Goal: Transaction & Acquisition: Purchase product/service

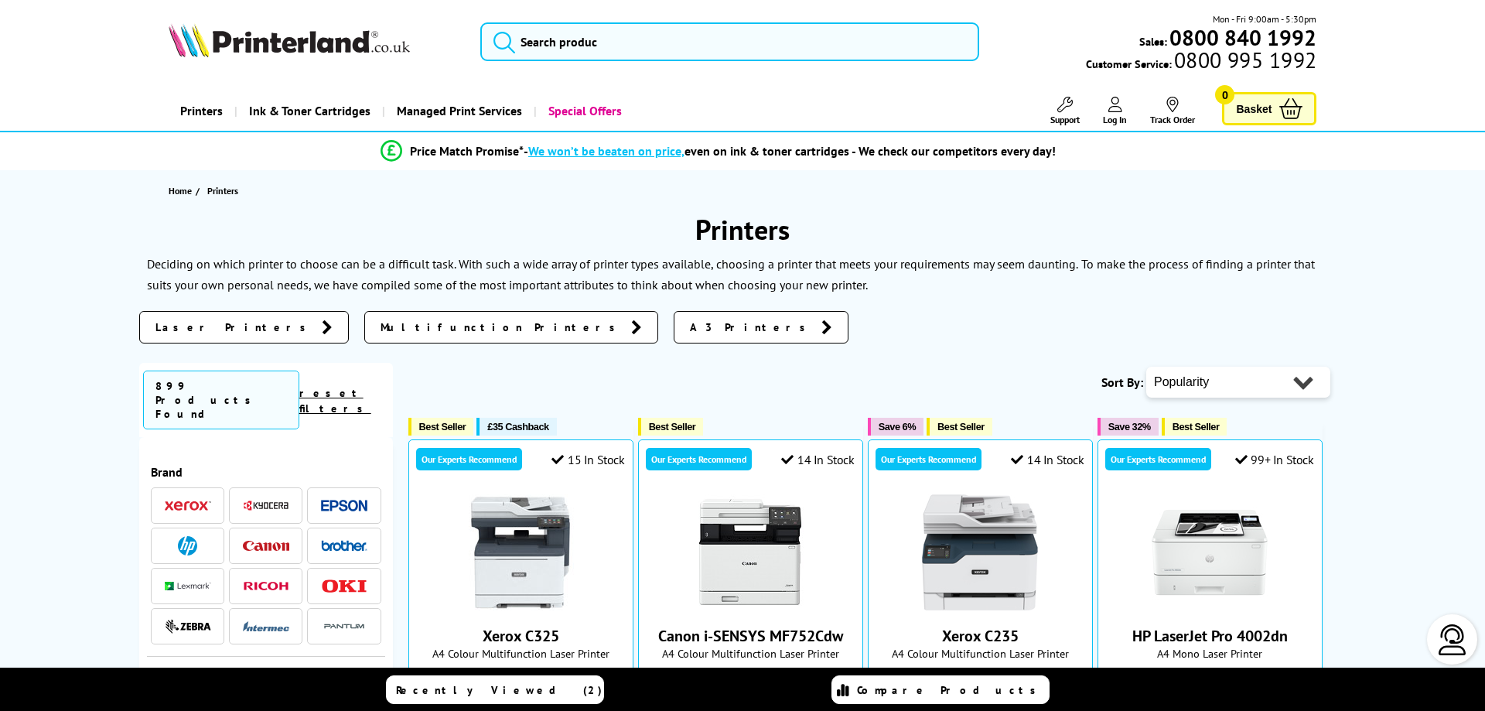
click at [205, 327] on span "Laser Printers" at bounding box center [234, 326] width 159 height 15
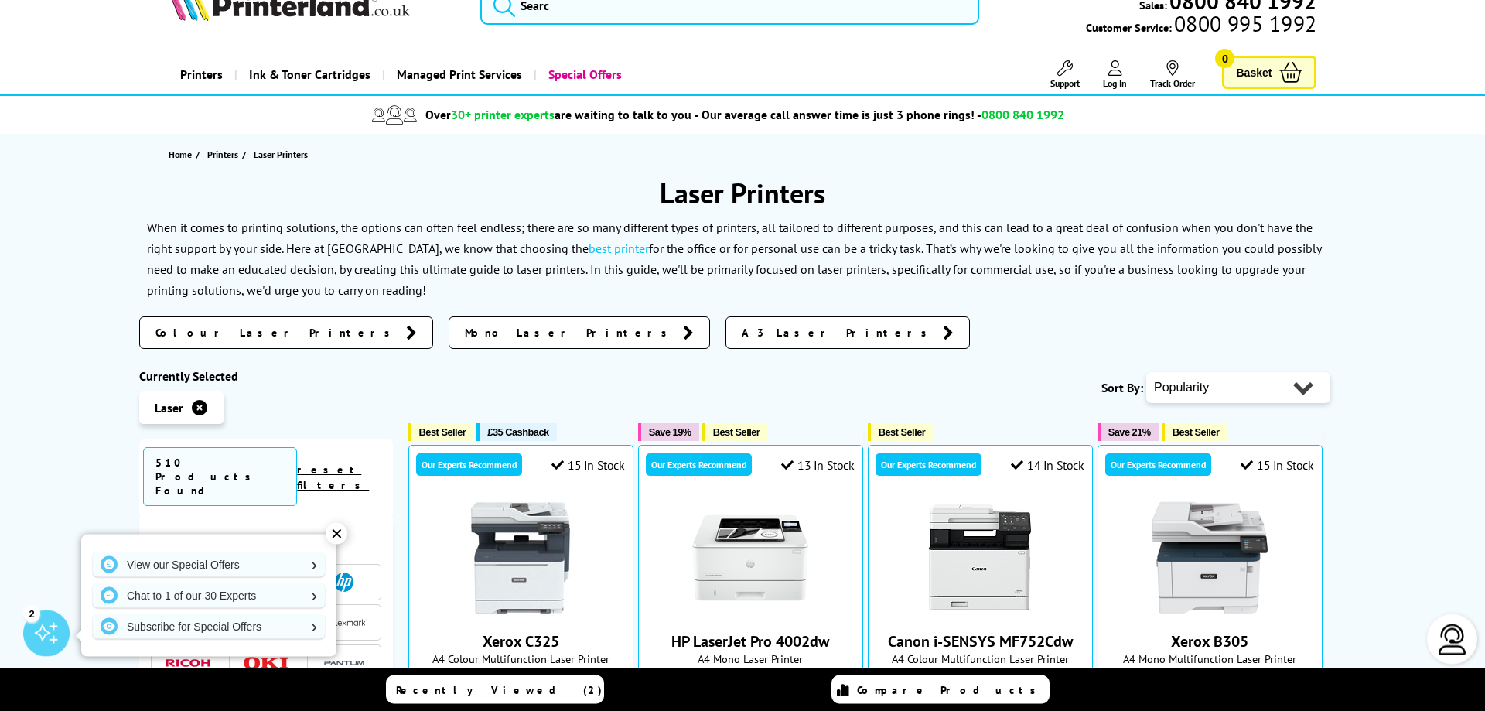
scroll to position [79, 0]
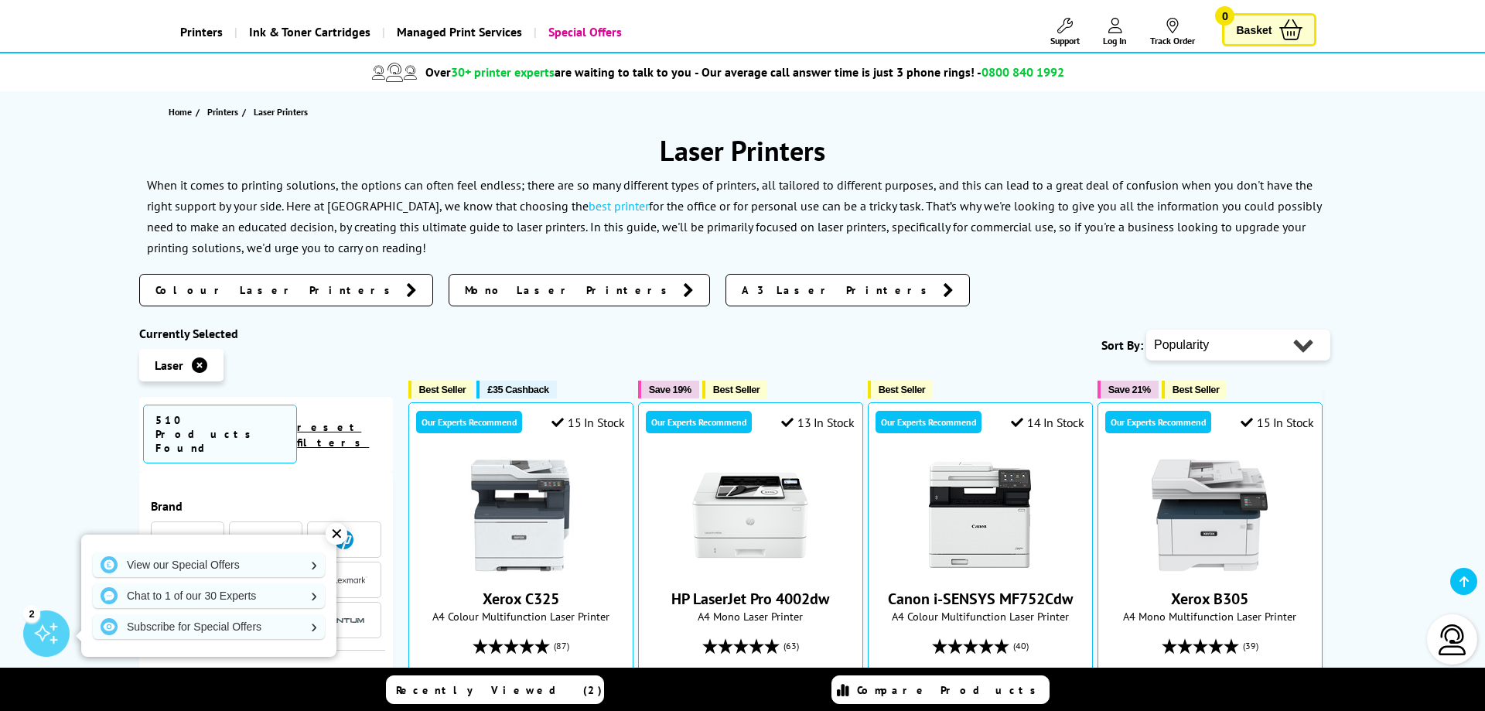
click at [1146, 329] on select "Popularity Rating Price - Low to High Price - High to Low Running Costs - Low t…" at bounding box center [1238, 344] width 184 height 31
select select "Price Ascending"
click option "Price - Low to High" at bounding box center [0, 0] width 0 height 0
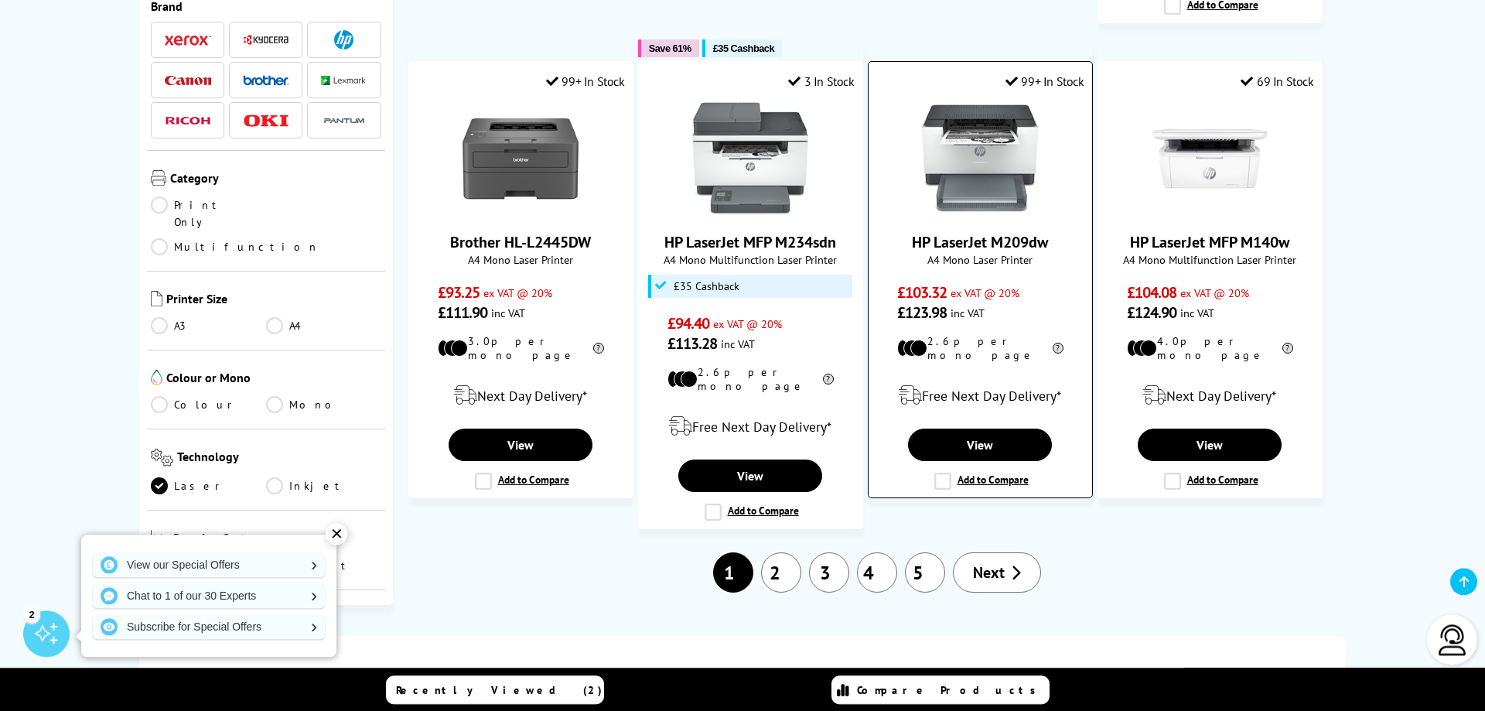
scroll to position [1499, 0]
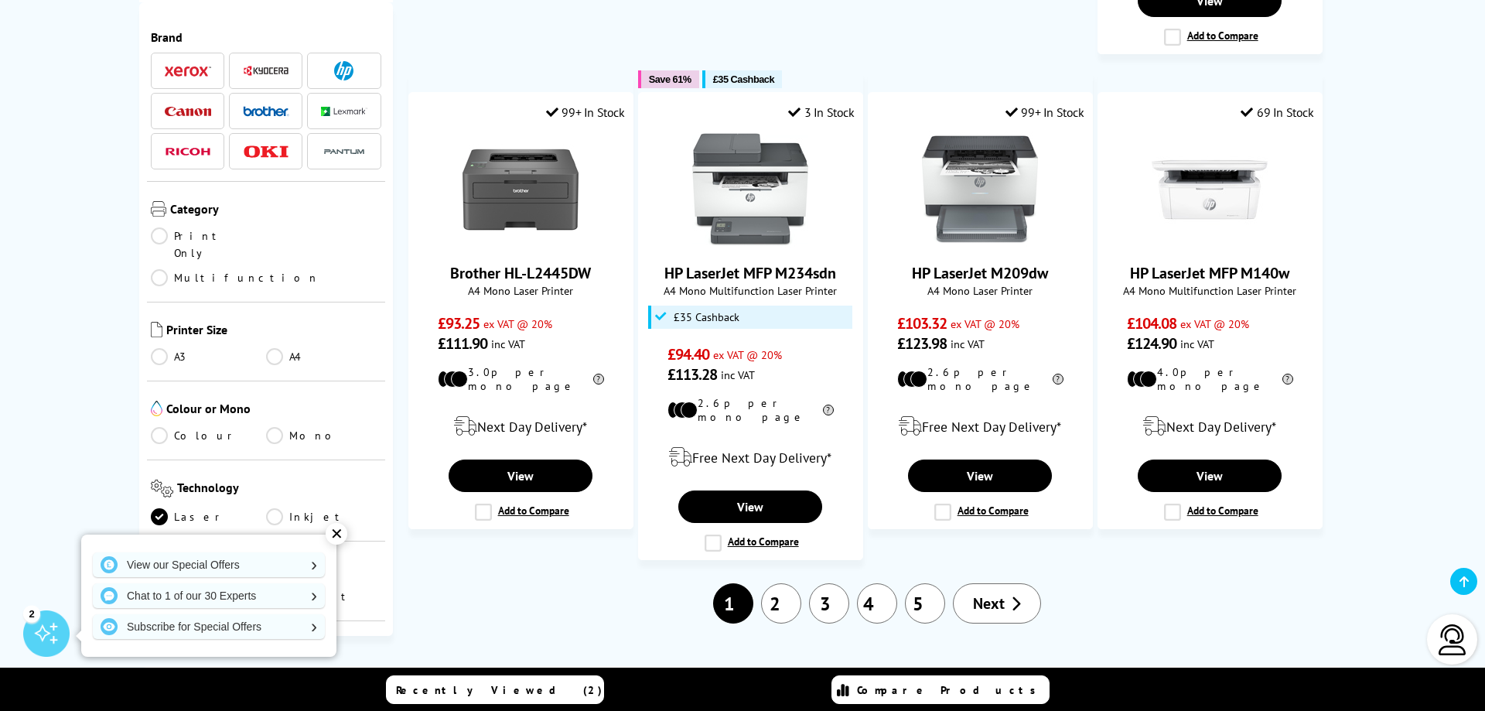
click at [782, 583] on link "2" at bounding box center [781, 603] width 40 height 40
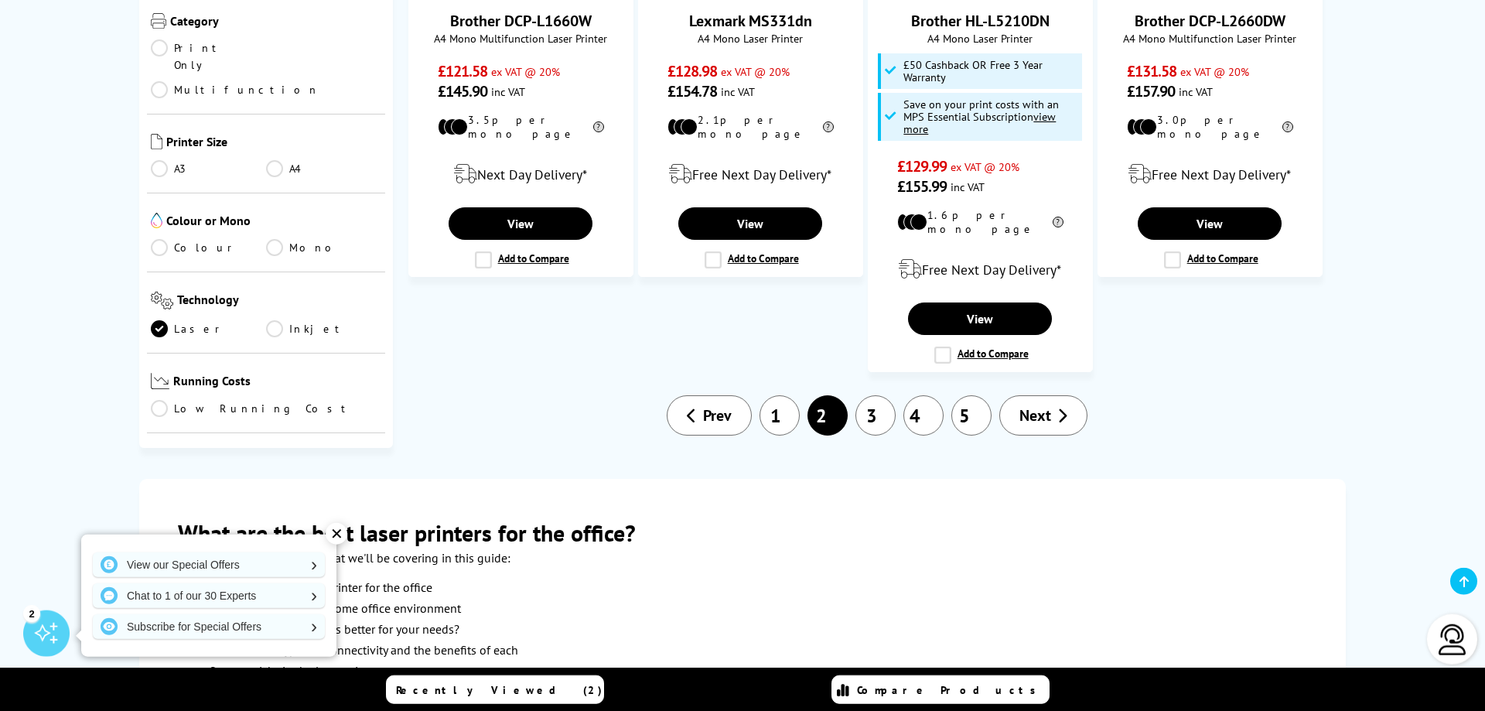
scroll to position [1815, 0]
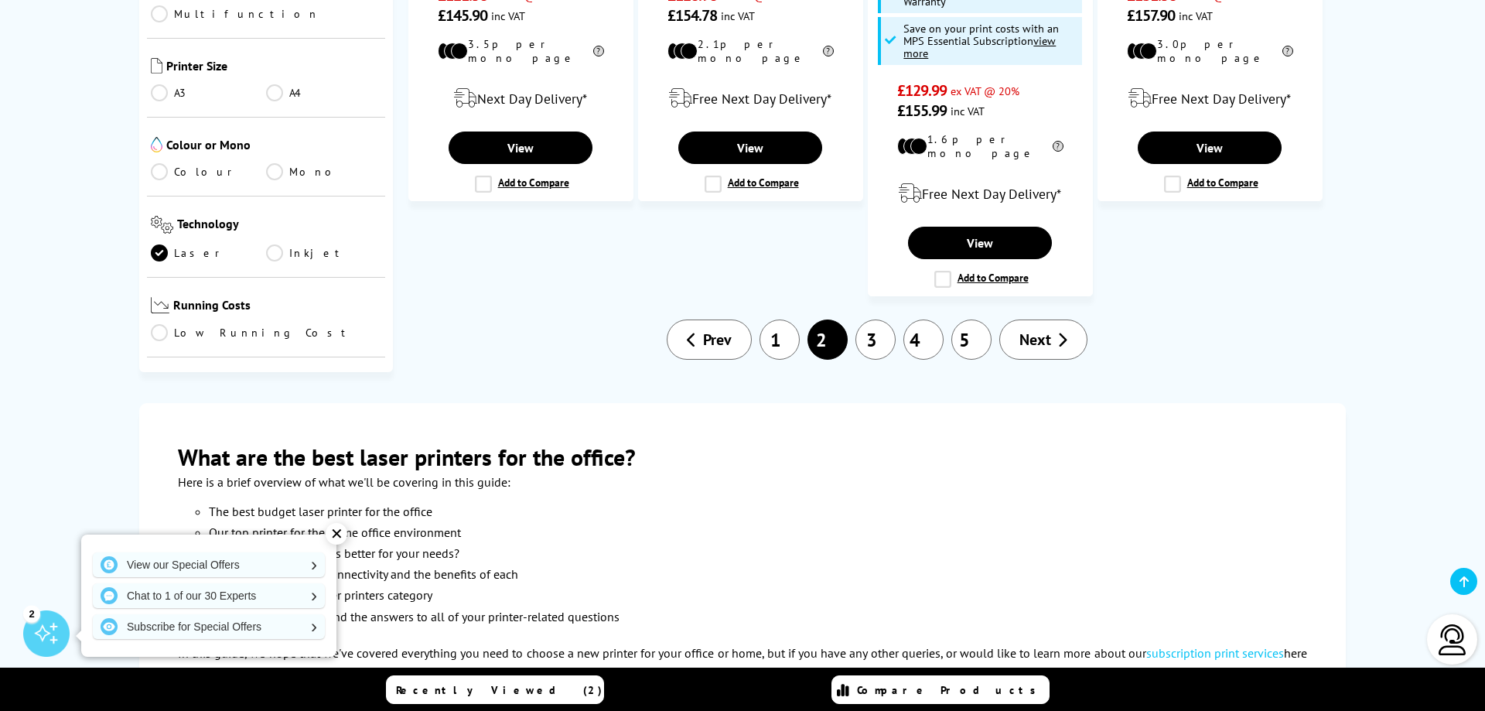
click at [873, 319] on link "3" at bounding box center [875, 339] width 40 height 40
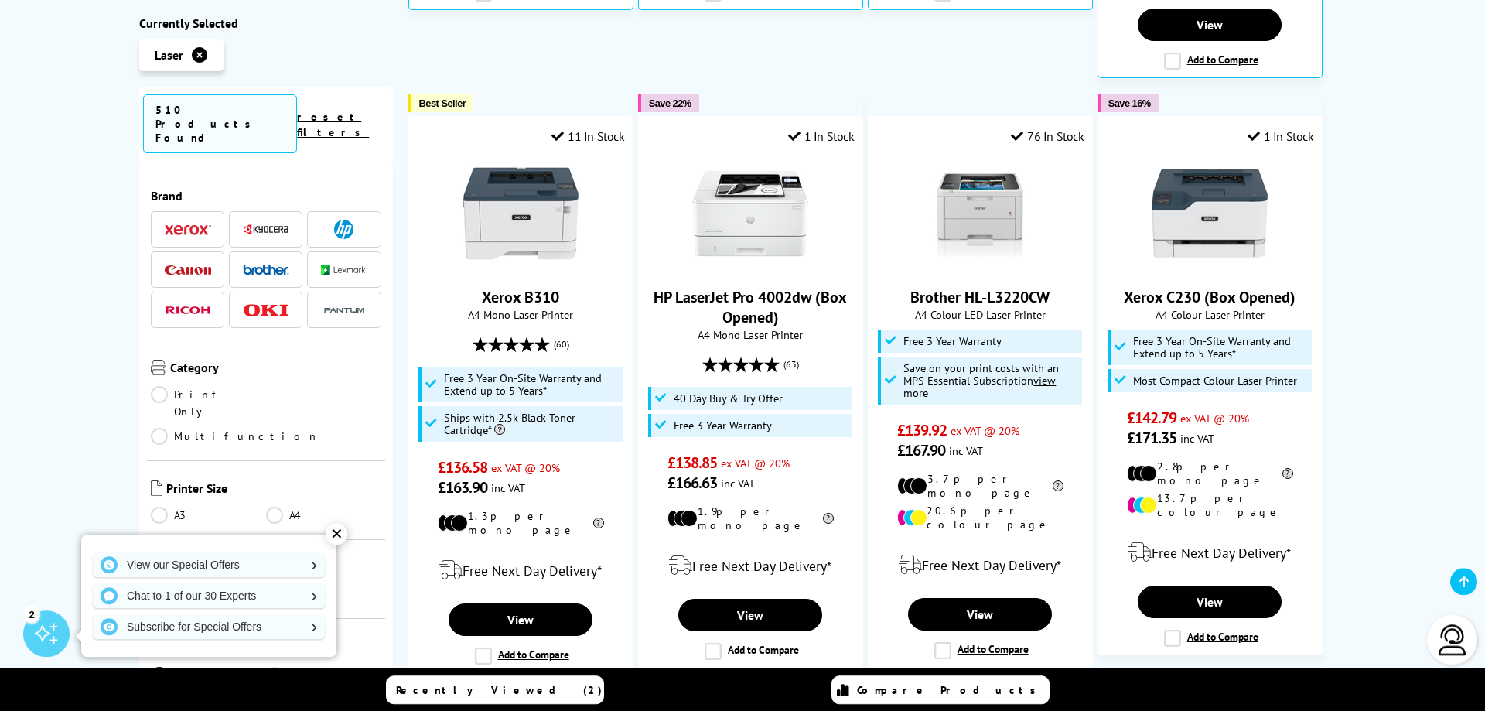
scroll to position [947, 0]
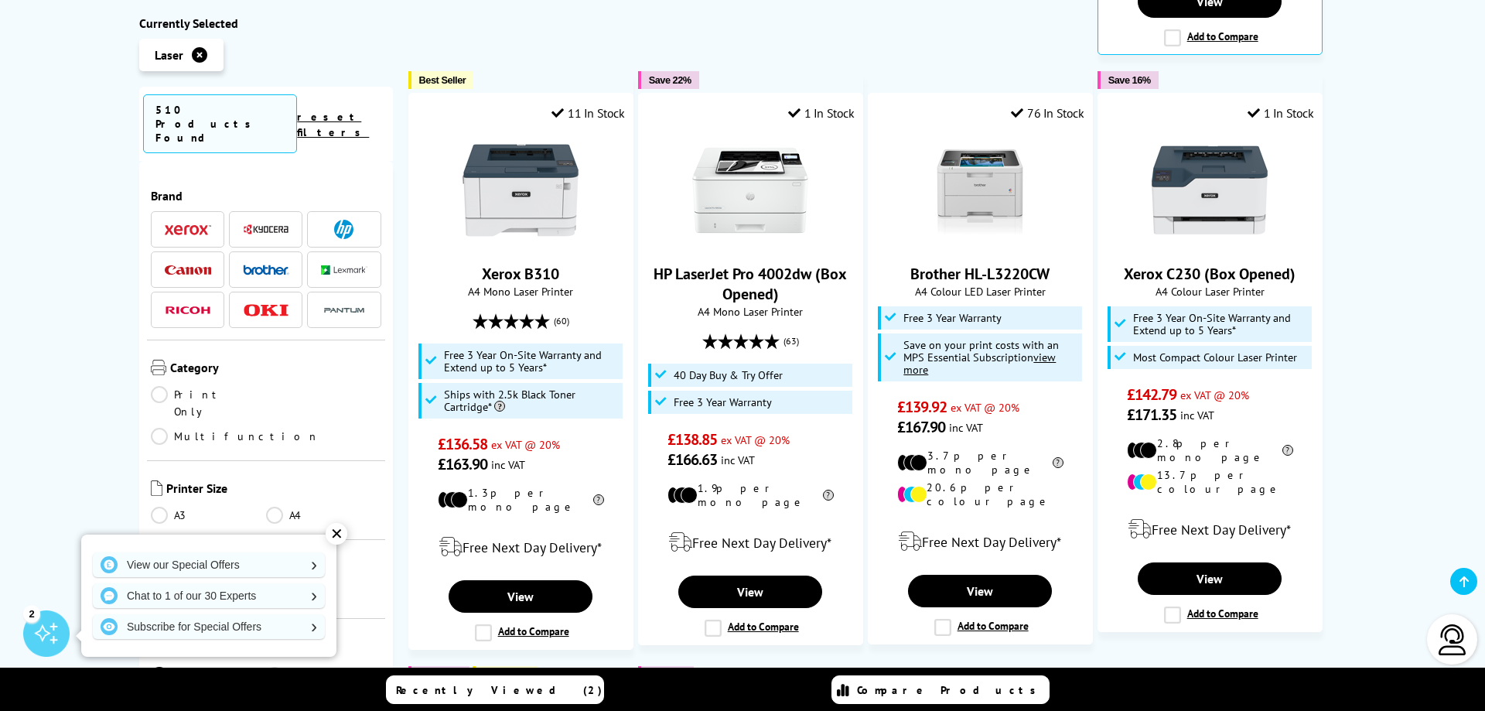
click at [337, 538] on div "✕" at bounding box center [337, 534] width 22 height 22
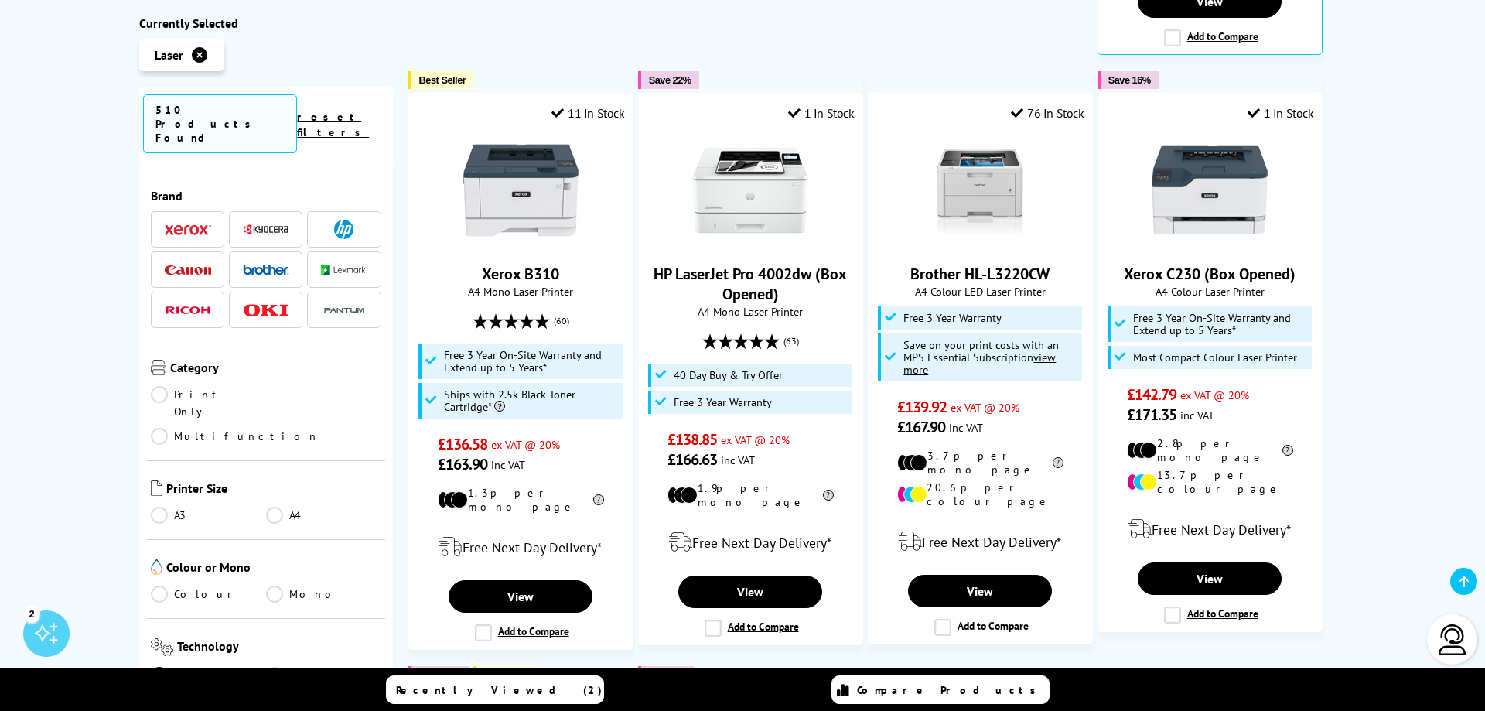
click at [201, 586] on link "Colour" at bounding box center [208, 594] width 115 height 17
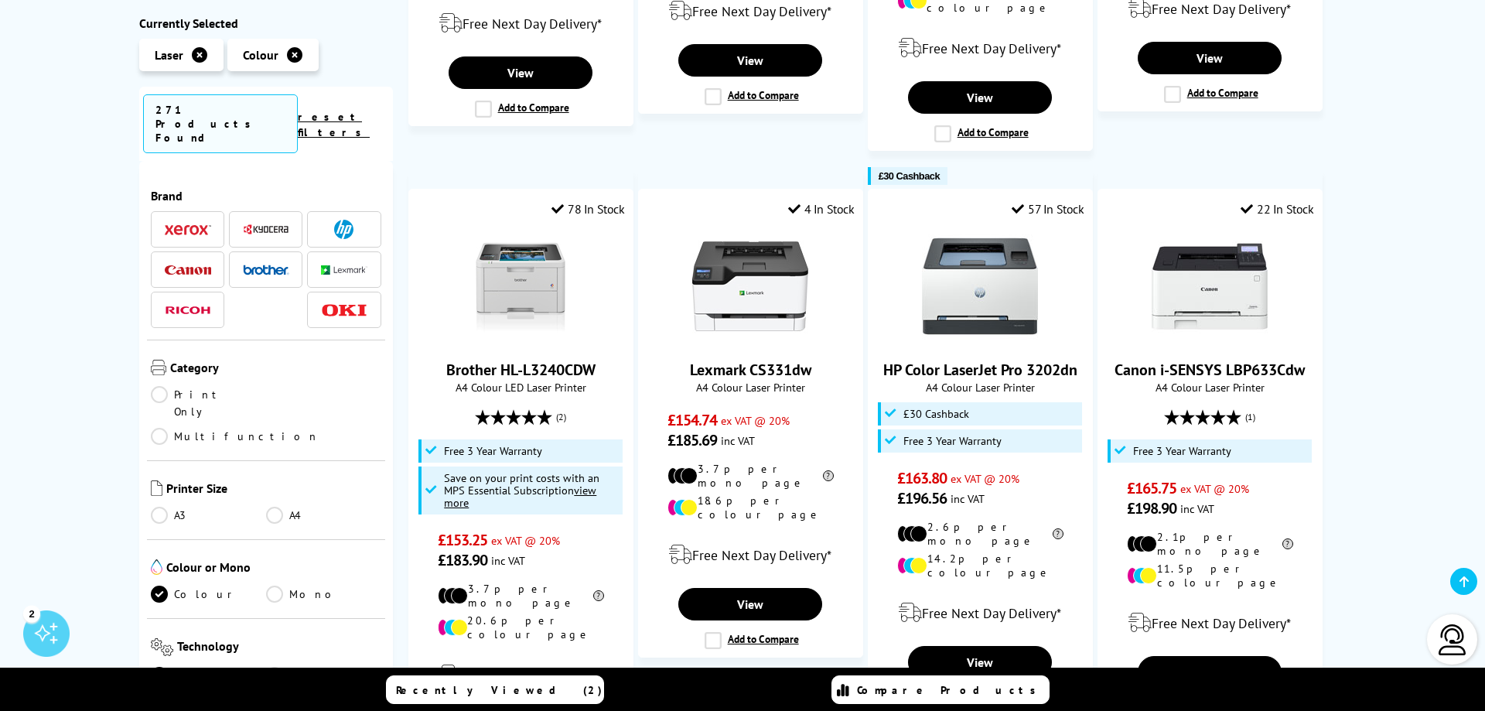
click at [285, 507] on link "A4" at bounding box center [323, 515] width 115 height 17
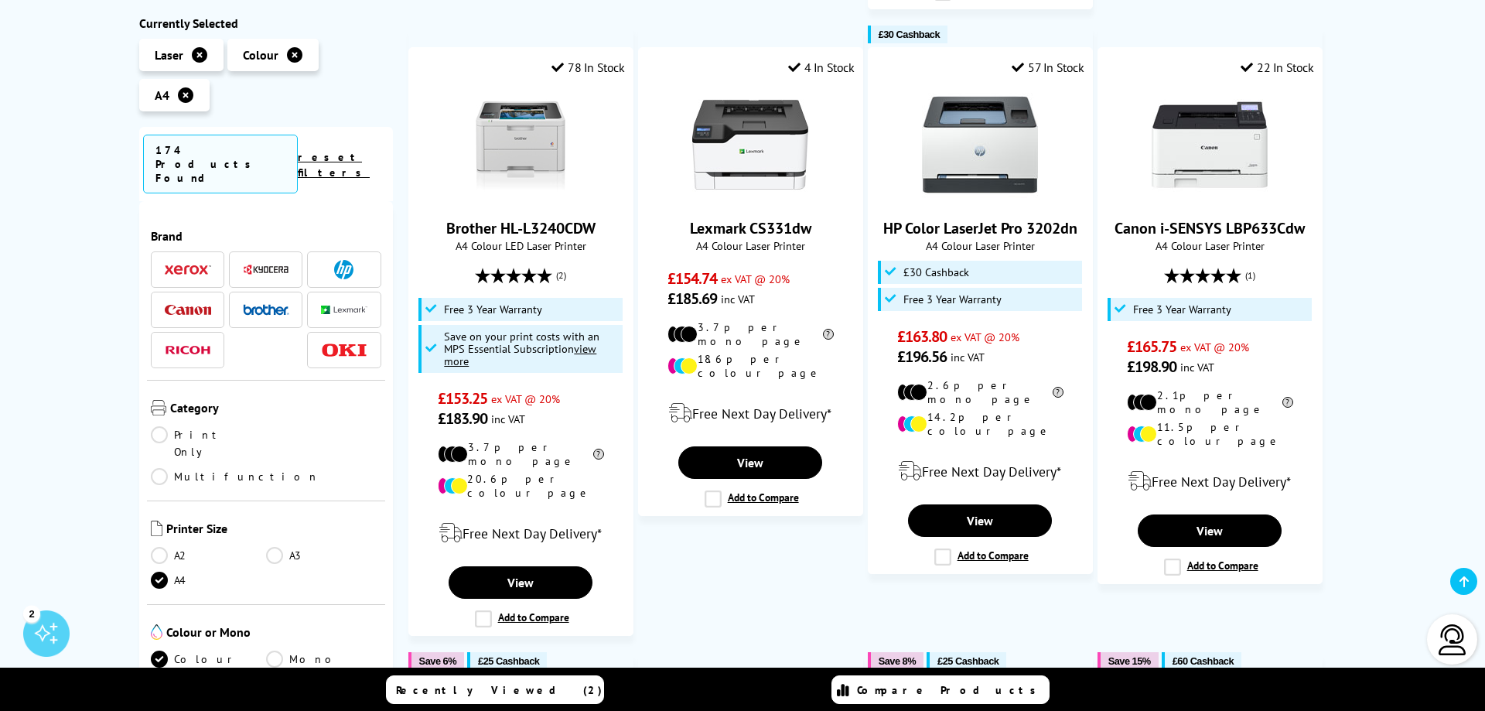
click at [297, 468] on link "Multifunction" at bounding box center [235, 476] width 169 height 17
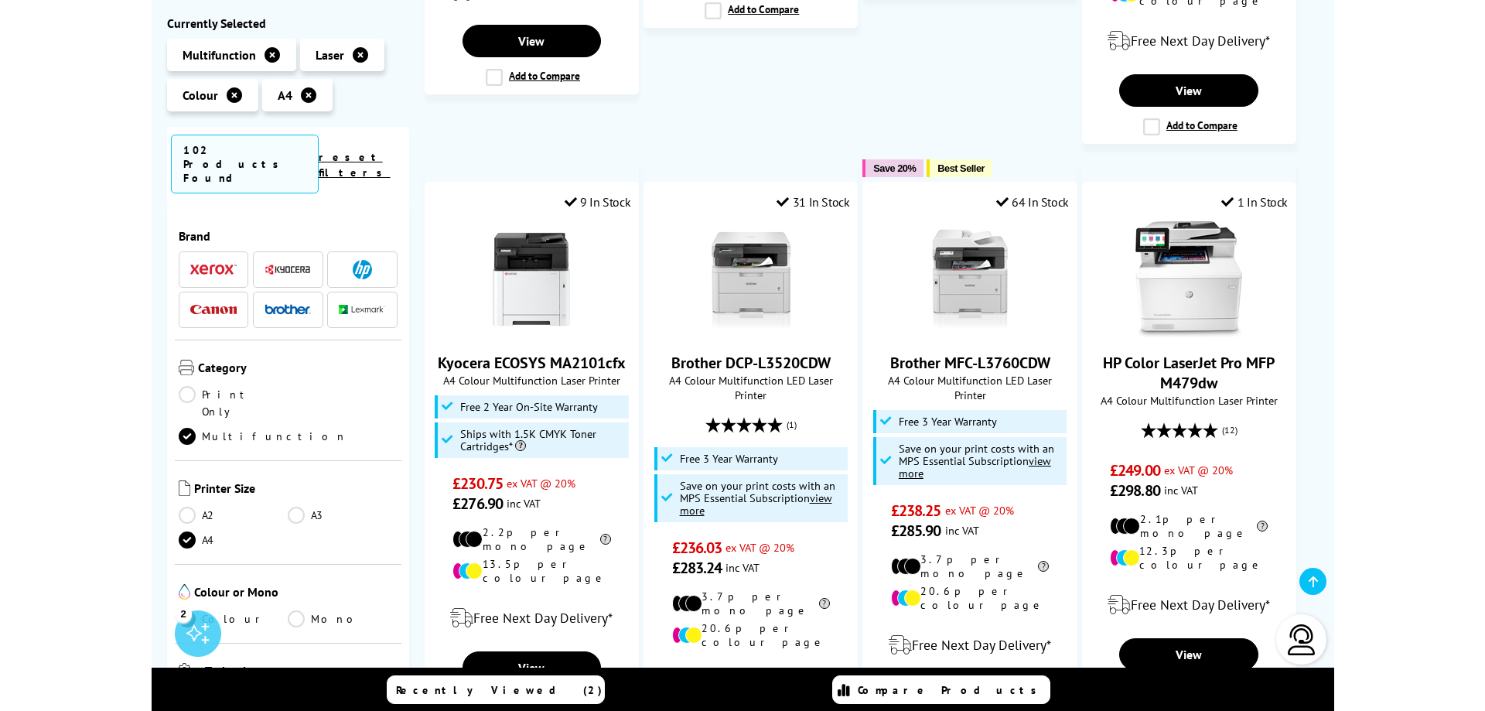
scroll to position [789, 0]
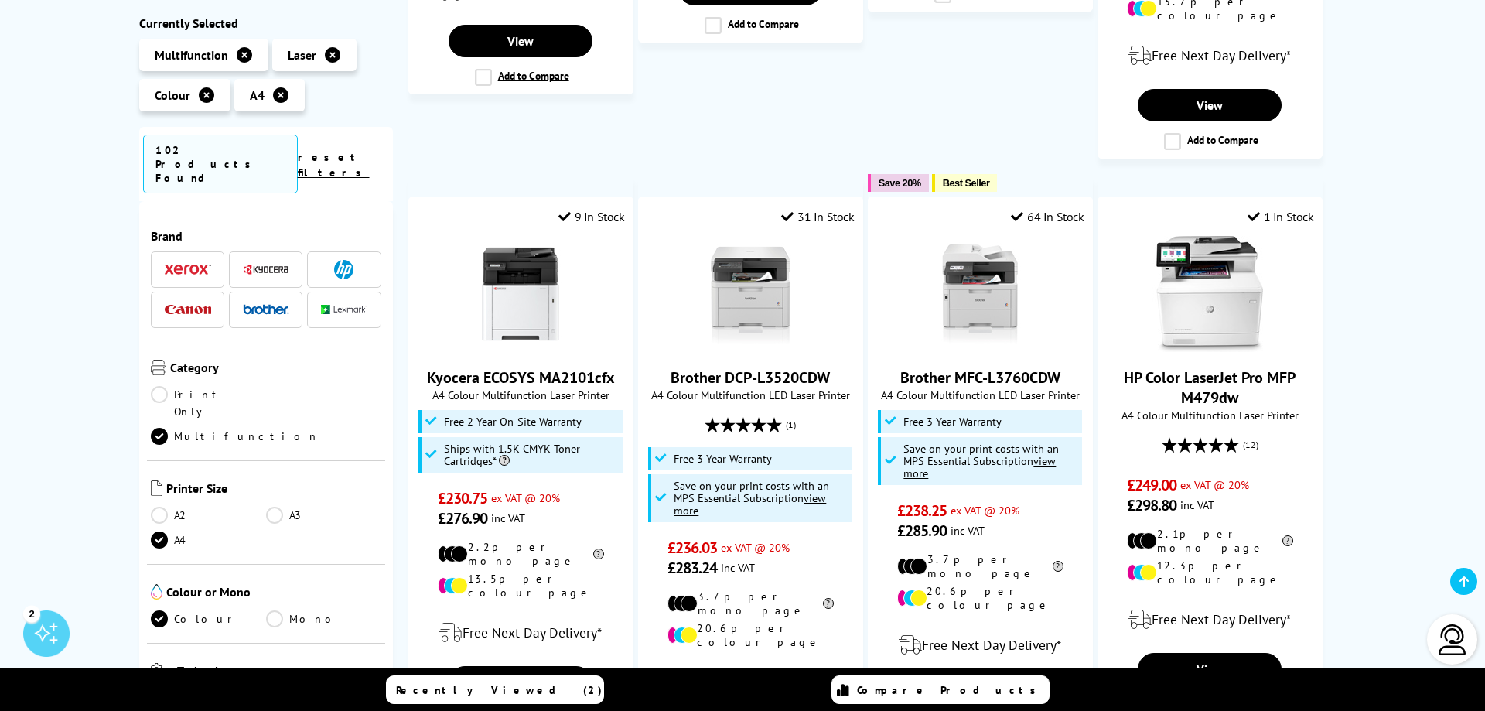
click at [269, 300] on span at bounding box center [266, 309] width 46 height 19
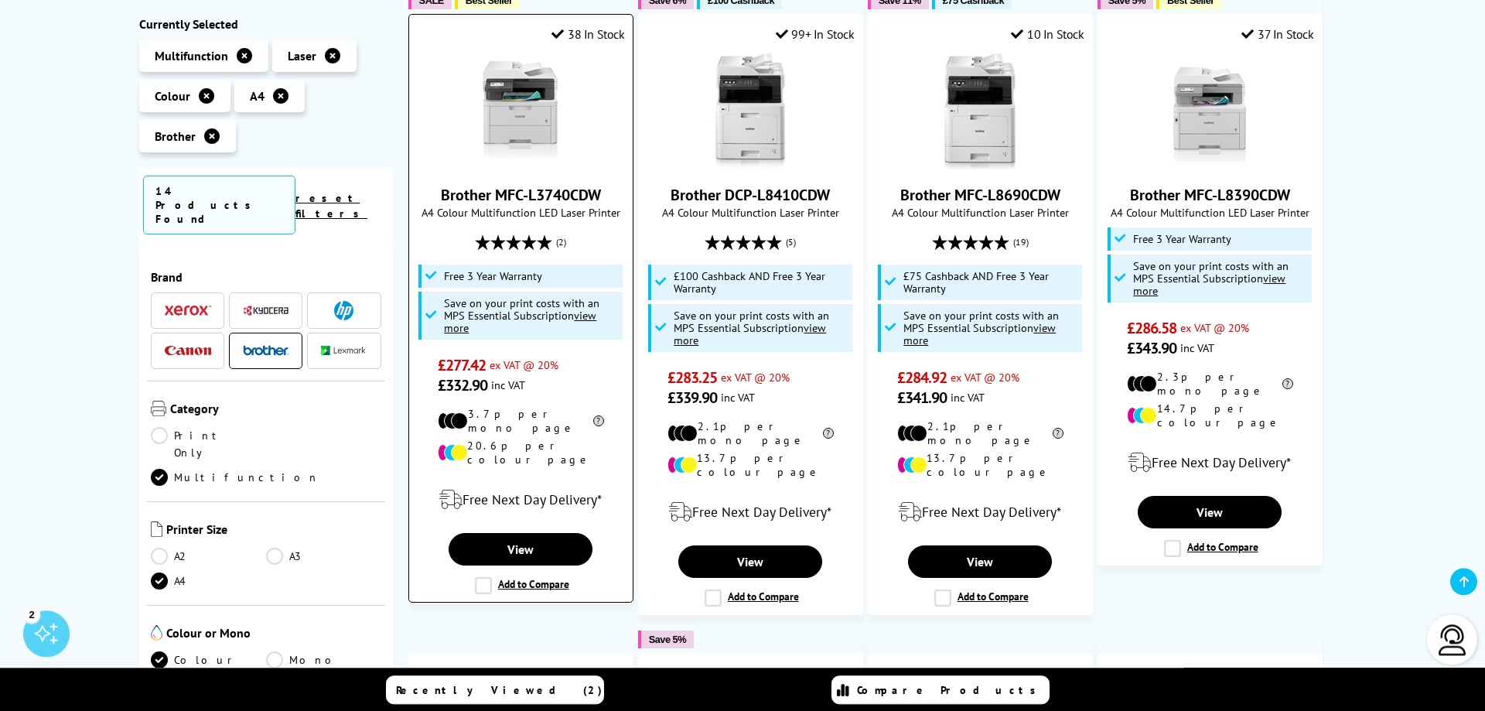
scroll to position [947, 0]
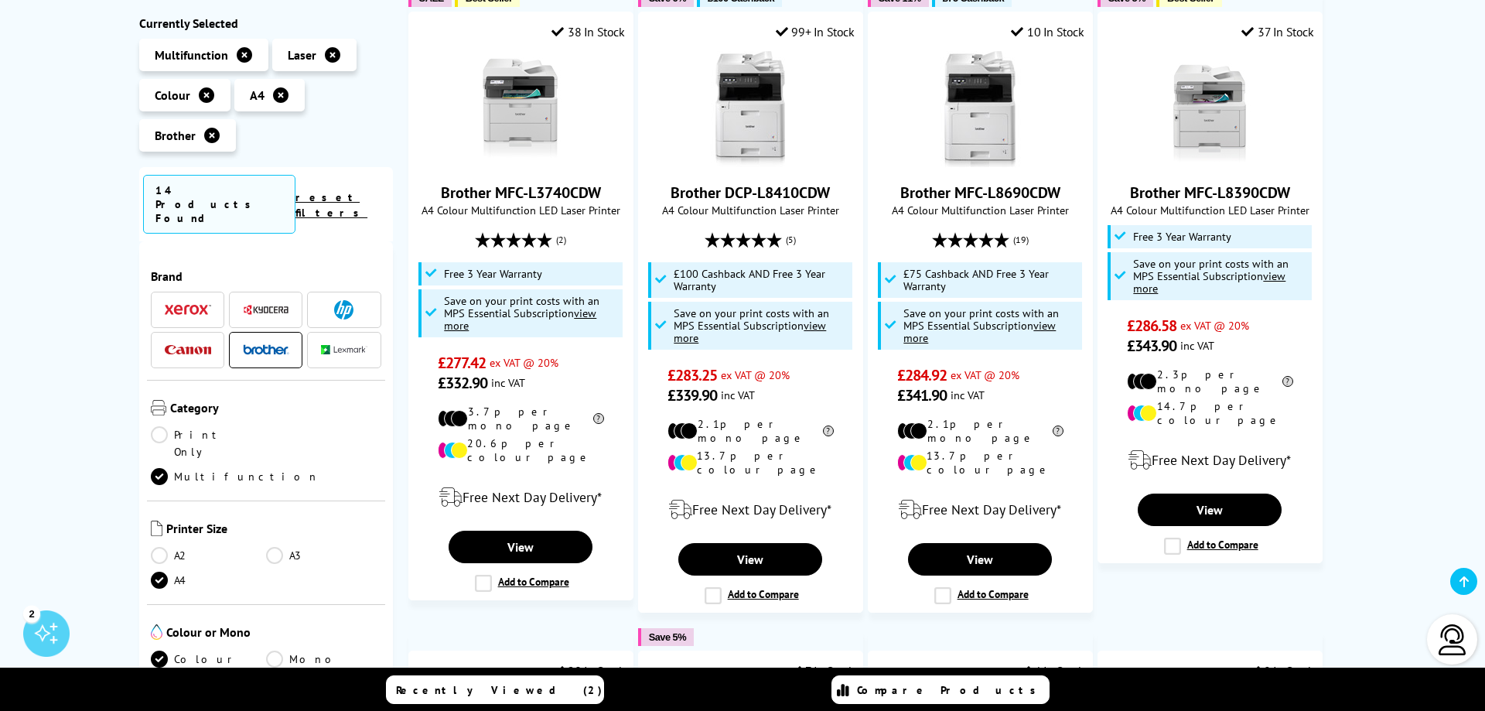
click at [333, 300] on span at bounding box center [344, 309] width 46 height 19
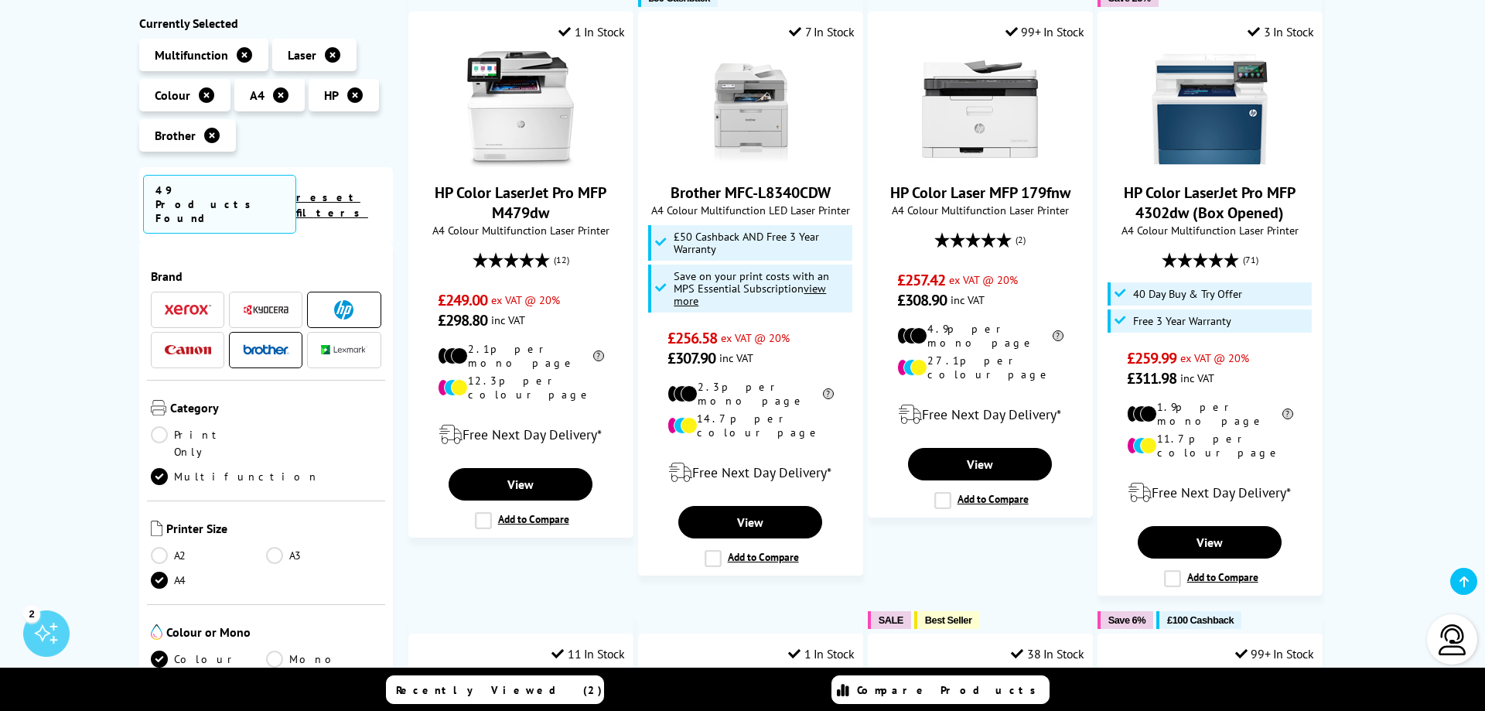
click at [291, 332] on li at bounding box center [265, 350] width 73 height 36
click at [275, 344] on img at bounding box center [266, 349] width 46 height 11
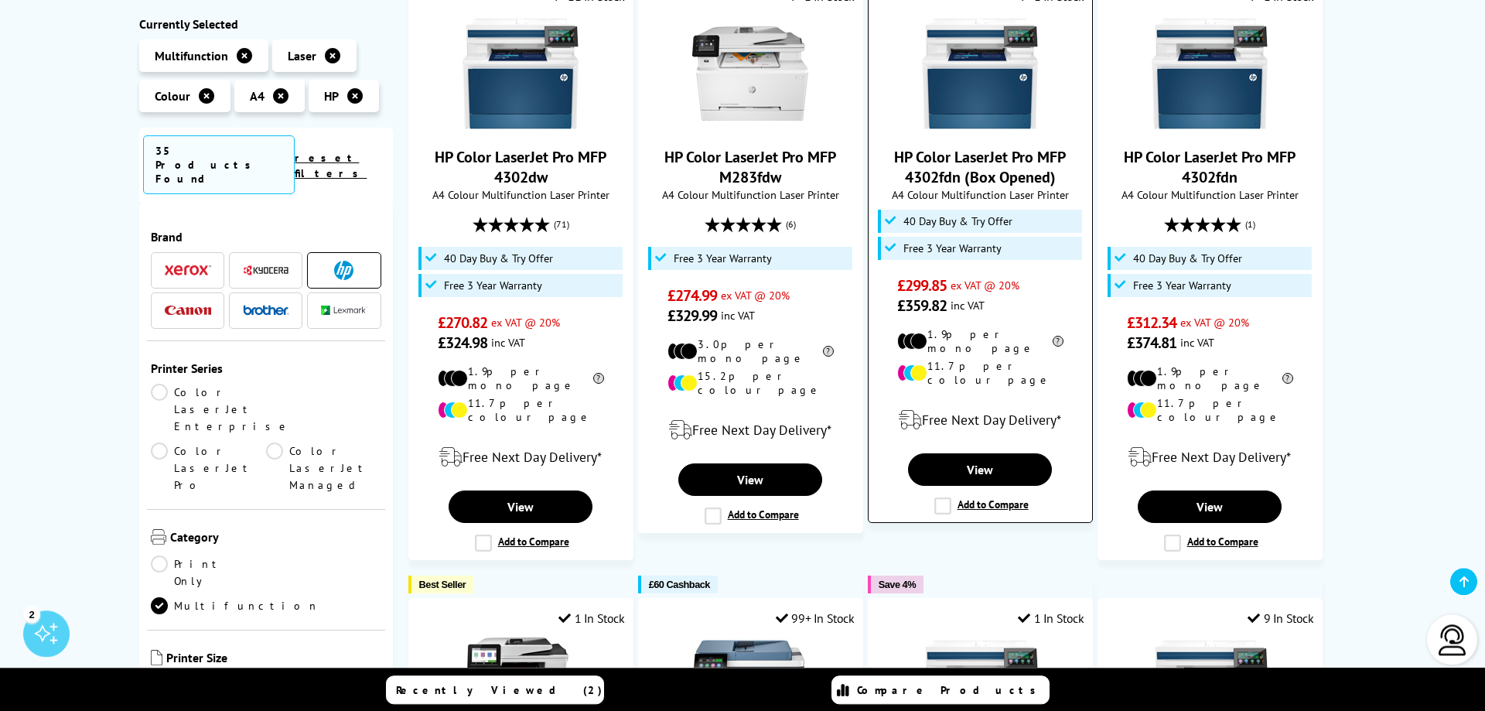
scroll to position [947, 0]
